Goal: Transaction & Acquisition: Purchase product/service

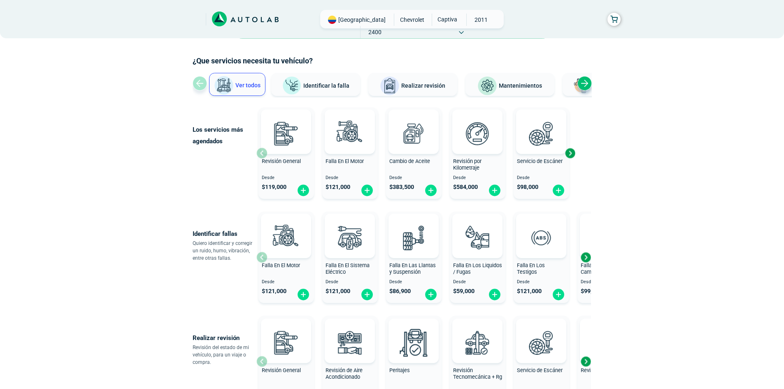
scroll to position [41, 0]
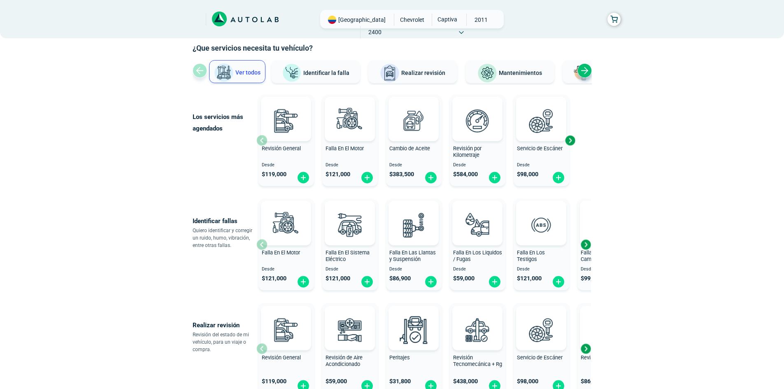
click at [568, 139] on div "Next slide" at bounding box center [570, 140] width 12 height 12
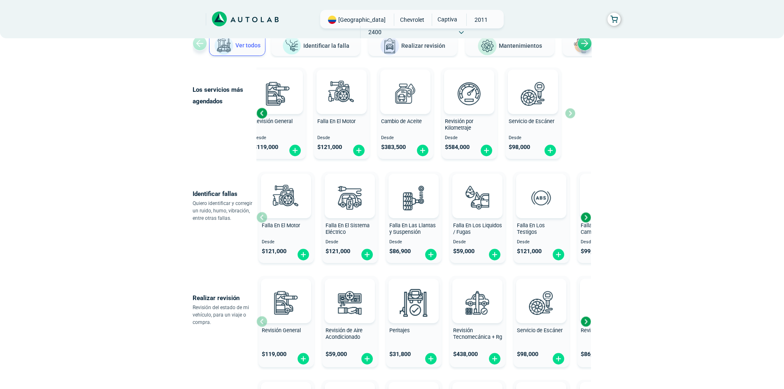
scroll to position [82, 0]
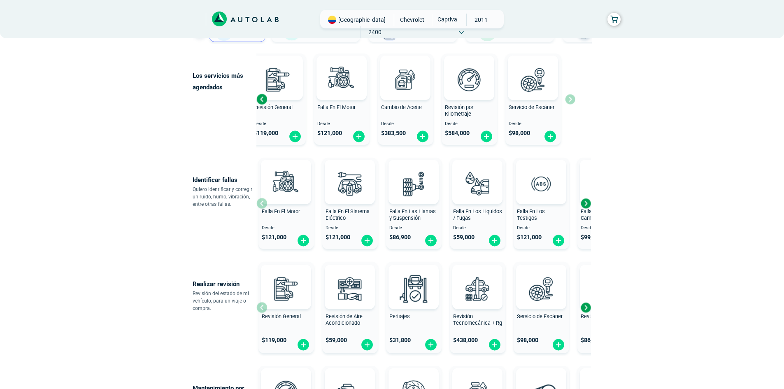
click at [587, 206] on div "Next slide" at bounding box center [585, 203] width 12 height 12
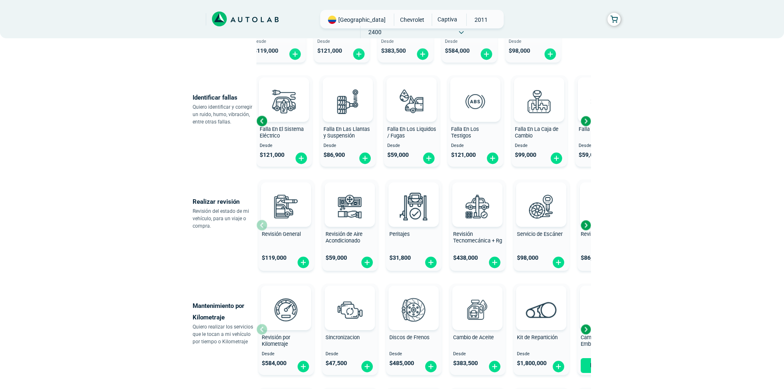
scroll to position [206, 0]
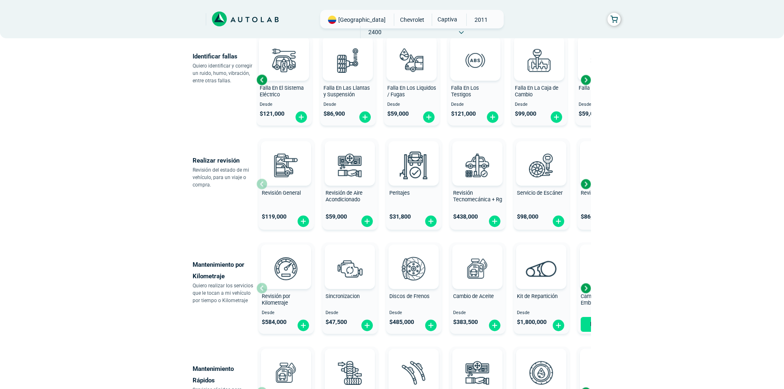
click at [588, 184] on div "Next slide" at bounding box center [585, 184] width 12 height 12
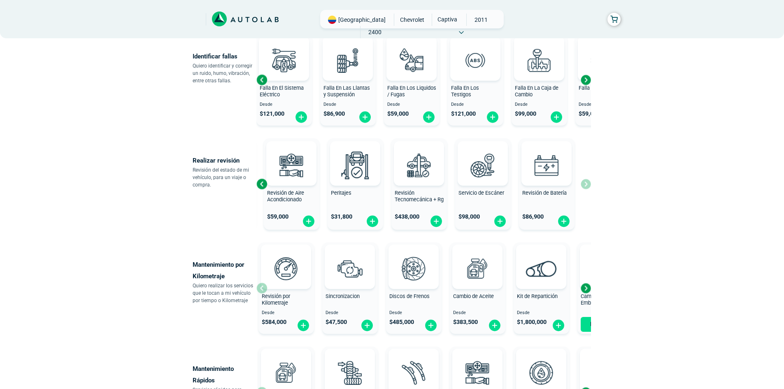
click at [588, 183] on div "Revisión General $ 119,000 Revisión de Aire Acondicionado $ 59,000 Peritajes $ …" at bounding box center [423, 184] width 334 height 98
click at [263, 188] on div "Previous slide" at bounding box center [261, 184] width 12 height 12
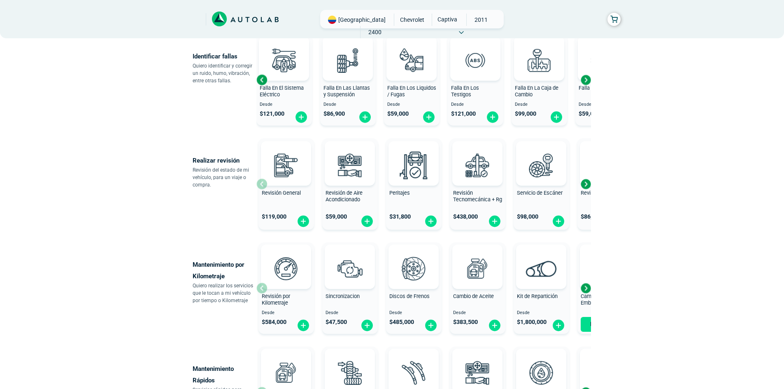
click at [263, 188] on div "Revisión General $ 119,000" at bounding box center [286, 184] width 56 height 86
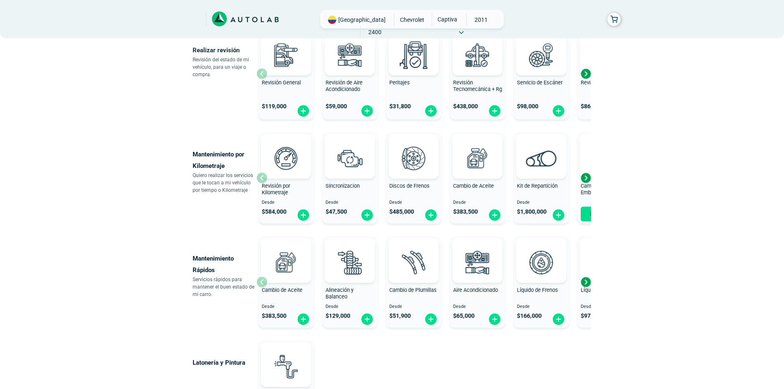
scroll to position [329, 0]
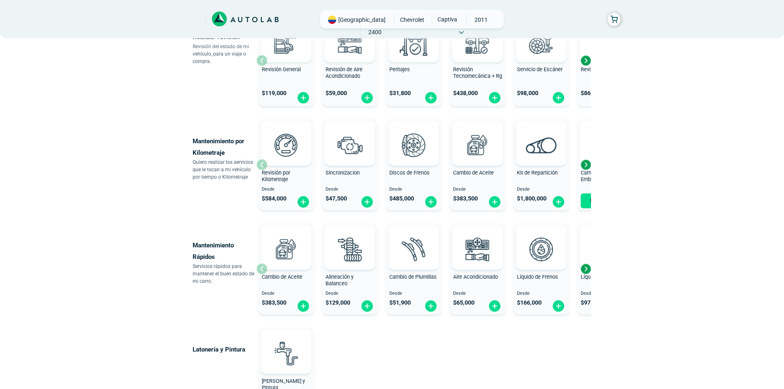
click at [586, 271] on div "Next slide" at bounding box center [585, 268] width 12 height 12
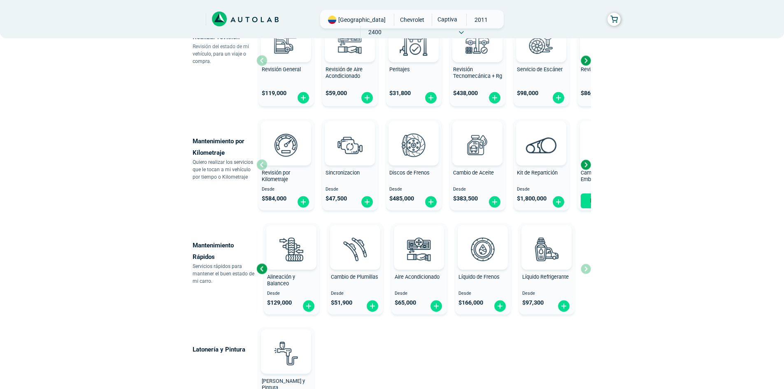
click at [586, 271] on div "Cambio de Aceite Desde $ 383,500 Alineación y Balanceo Desde $ 129,000 Cambio d…" at bounding box center [423, 269] width 334 height 98
click at [266, 271] on div "Previous slide" at bounding box center [261, 268] width 12 height 12
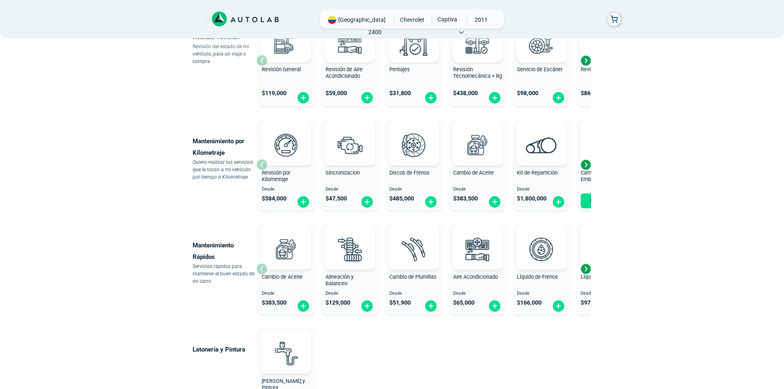
click at [266, 271] on div "Cambio de Aceite Desde $ 383,500" at bounding box center [286, 269] width 56 height 88
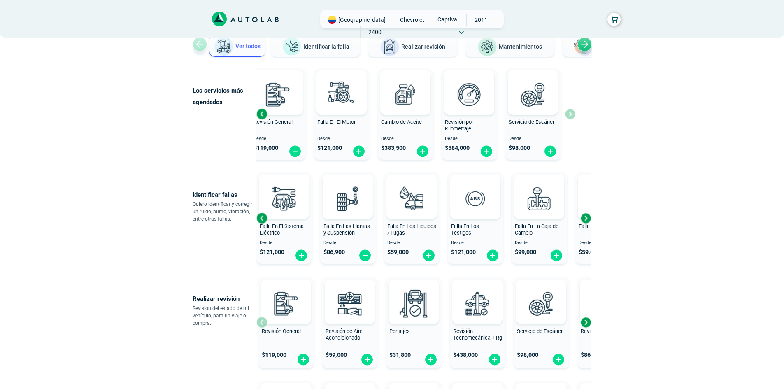
scroll to position [82, 0]
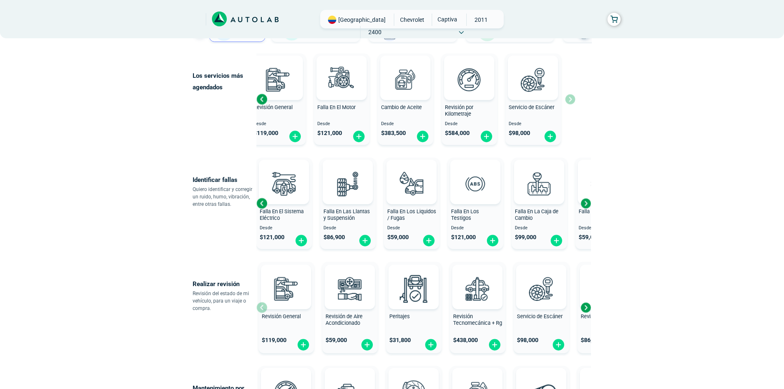
click at [269, 22] on icon at bounding box center [245, 19] width 67 height 15
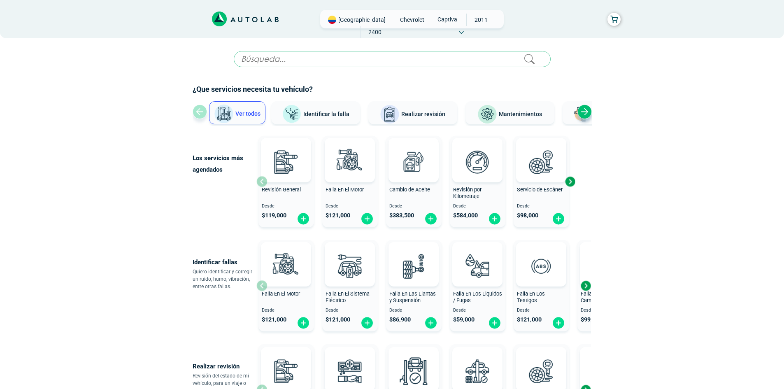
click at [557, 27] on div "2011" at bounding box center [392, 19] width 469 height 19
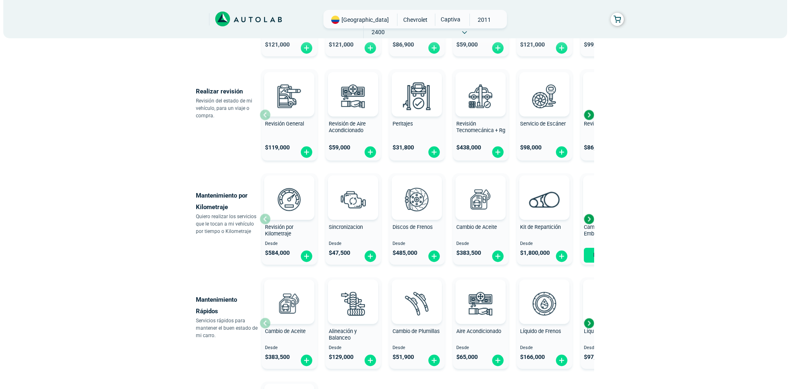
scroll to position [329, 0]
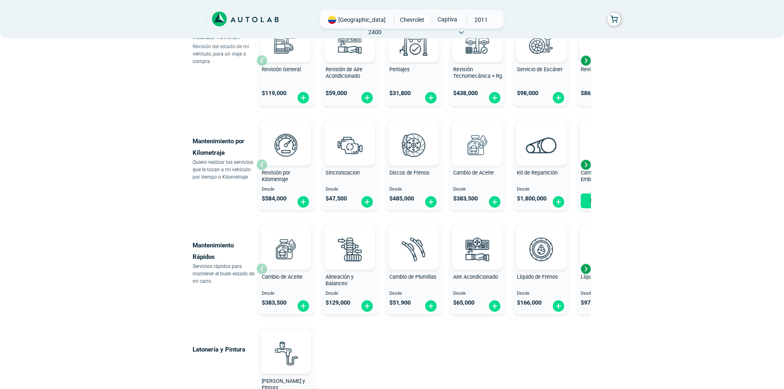
click at [483, 148] on img at bounding box center [477, 145] width 36 height 36
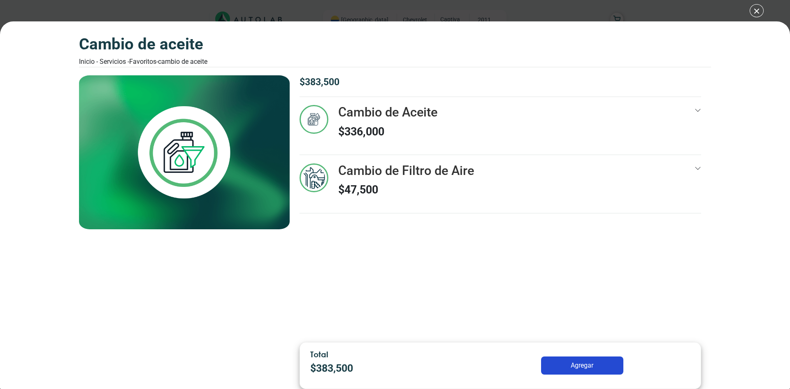
click at [697, 168] on icon at bounding box center [697, 168] width 7 height 7
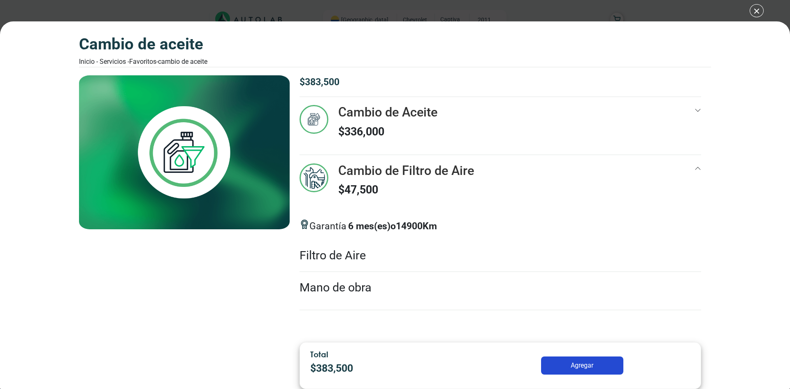
click at [462, 123] on div "Cambio de Aceite $ 336,000" at bounding box center [501, 129] width 402 height 49
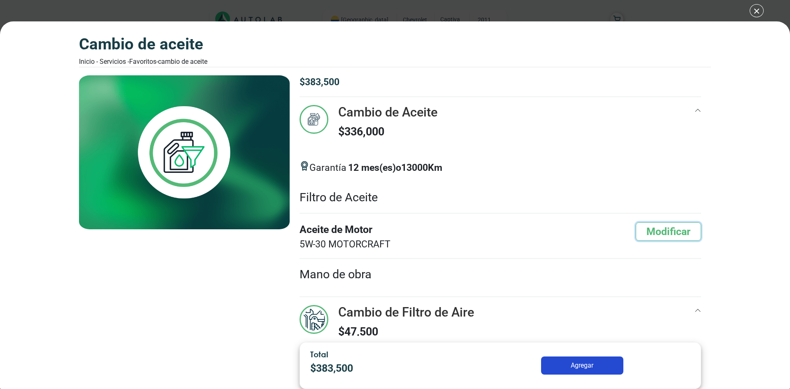
click at [644, 225] on button "Modificar" at bounding box center [668, 231] width 65 height 19
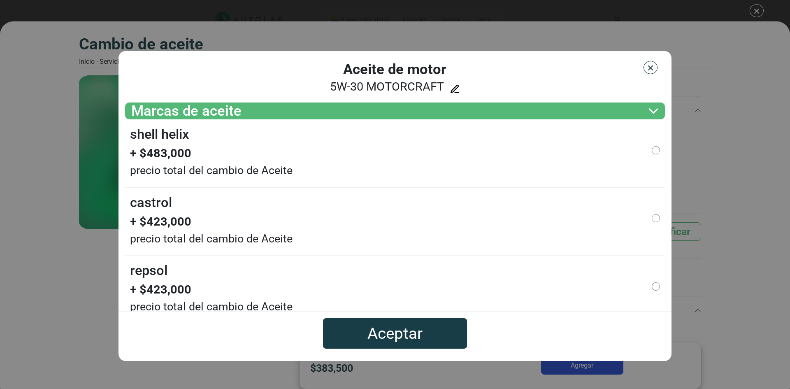
click at [370, 84] on span "5W-30 MOTORCRAFT" at bounding box center [387, 86] width 114 height 14
drag, startPoint x: 360, startPoint y: 89, endPoint x: 397, endPoint y: 92, distance: 38.0
click at [398, 92] on span "5W-30 MOTORCRAFT" at bounding box center [387, 86] width 114 height 14
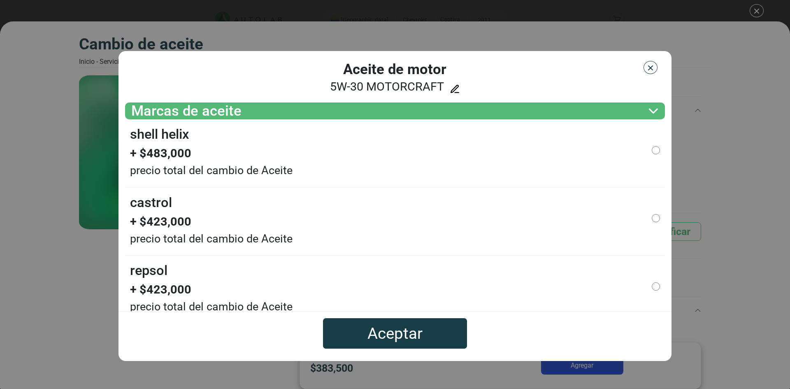
click at [379, 84] on span "5W-30 MOTORCRAFT" at bounding box center [387, 86] width 114 height 14
copy div "5W-30 MOTORCRAFT"
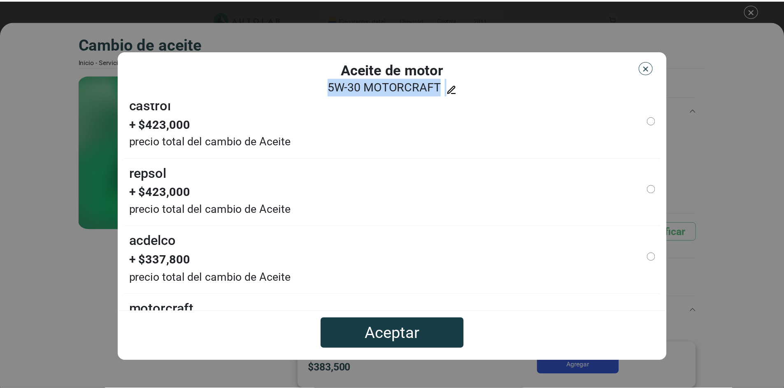
scroll to position [28, 0]
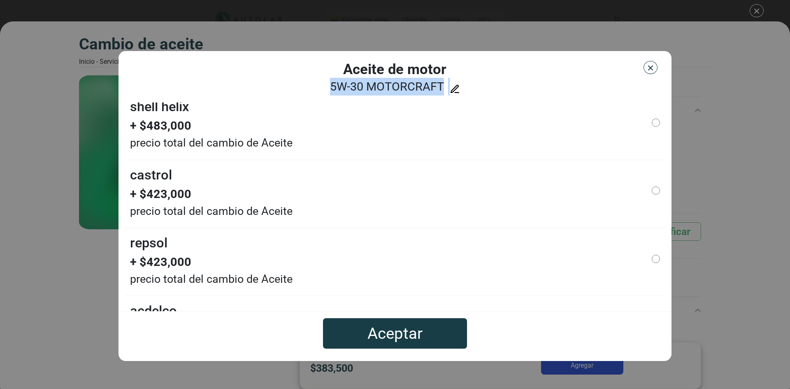
click at [647, 69] on img "button" at bounding box center [650, 68] width 8 height 8
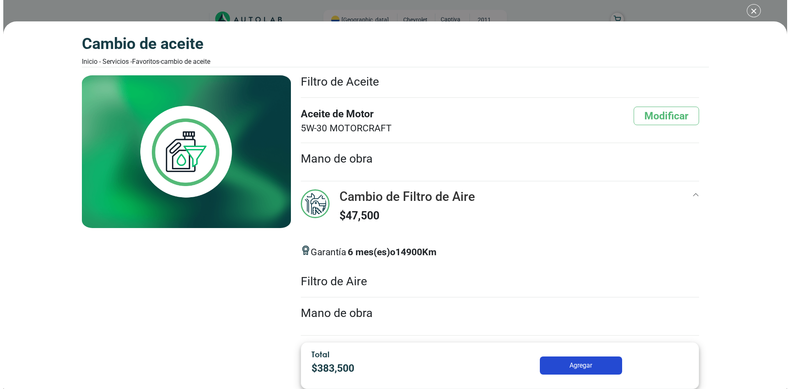
scroll to position [434, 0]
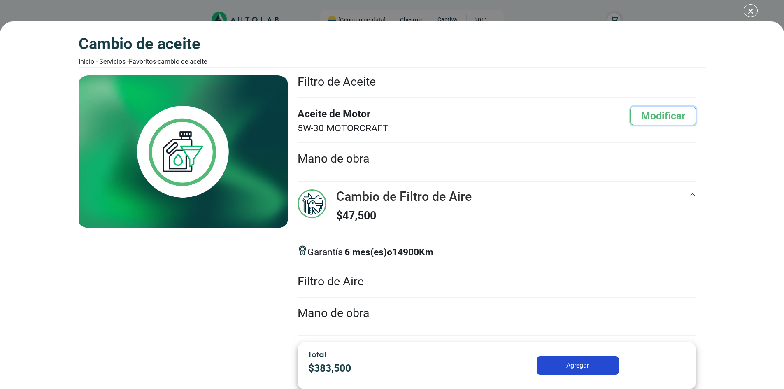
click at [646, 118] on button "Modificar" at bounding box center [662, 116] width 65 height 19
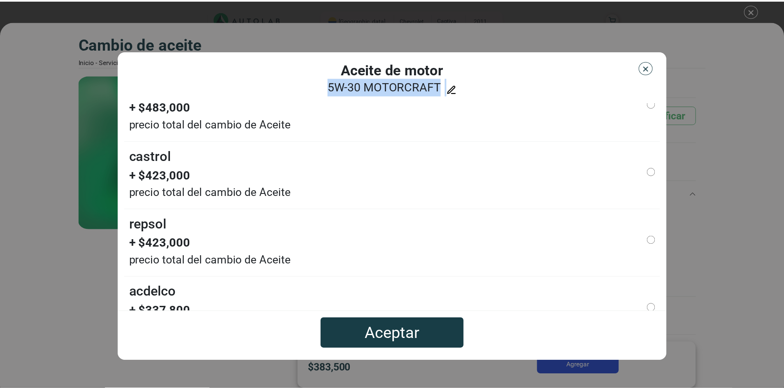
scroll to position [0, 0]
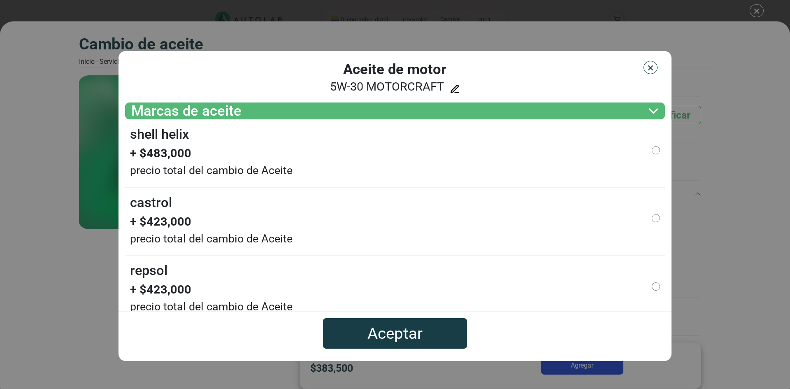
click at [166, 154] on span "+ $ 483,000" at bounding box center [211, 153] width 163 height 18
click at [652, 152] on input "SHELL HELIX" at bounding box center [656, 150] width 8 height 8
radio input "true"
click at [382, 337] on button "Aceptar" at bounding box center [395, 333] width 144 height 30
